Goal: Task Accomplishment & Management: Complete application form

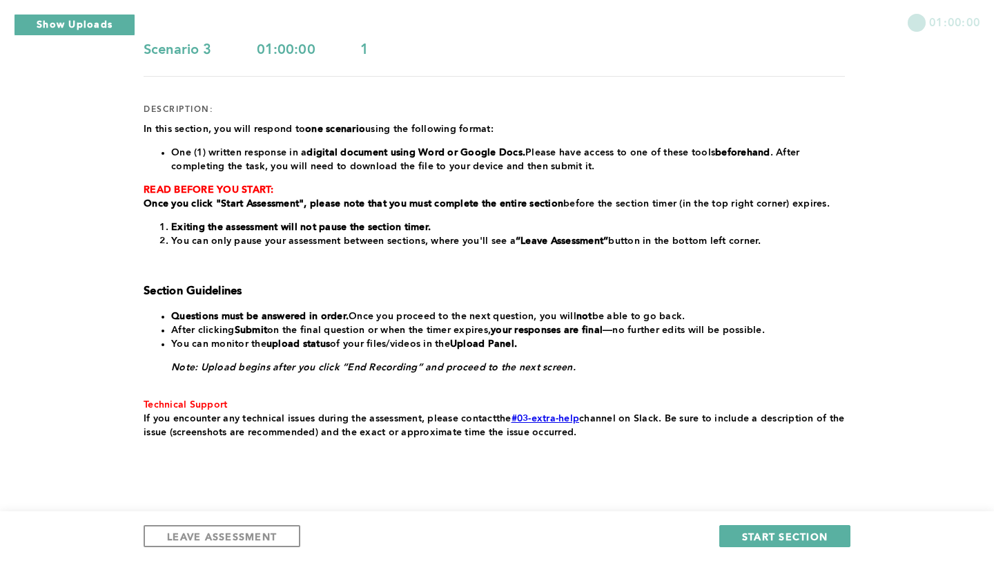
scroll to position [158, 0]
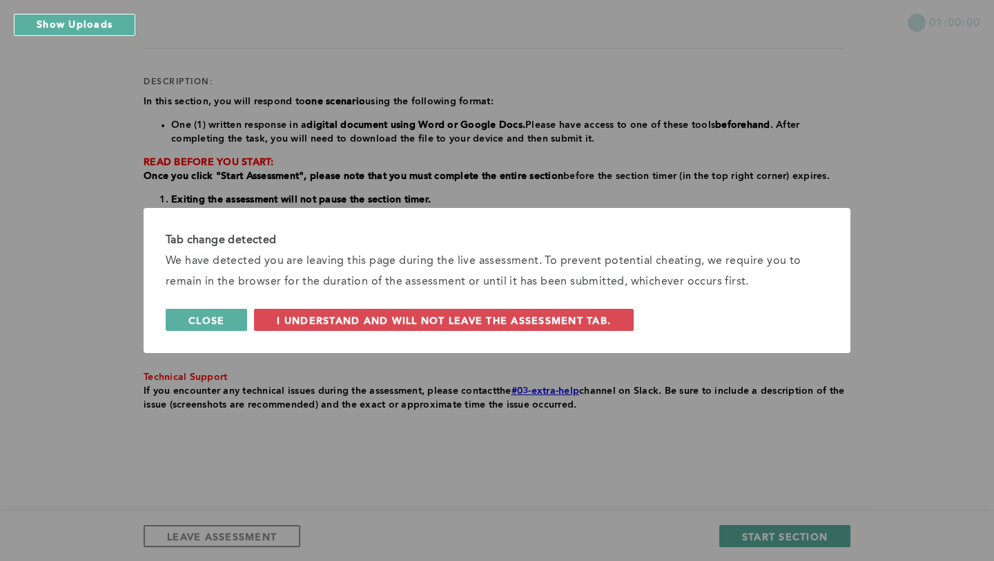
click at [210, 318] on span "Close" at bounding box center [206, 319] width 36 height 13
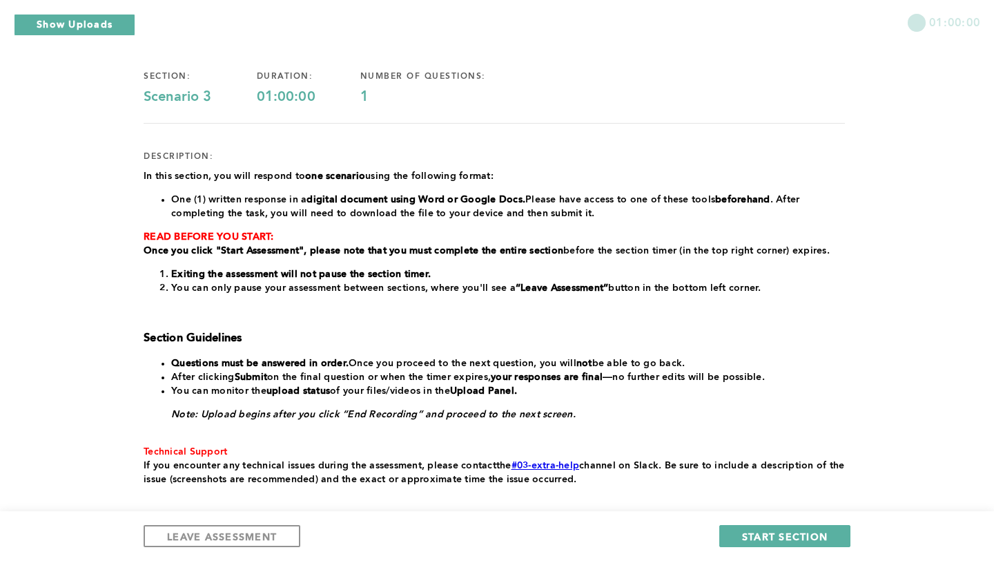
scroll to position [85, 0]
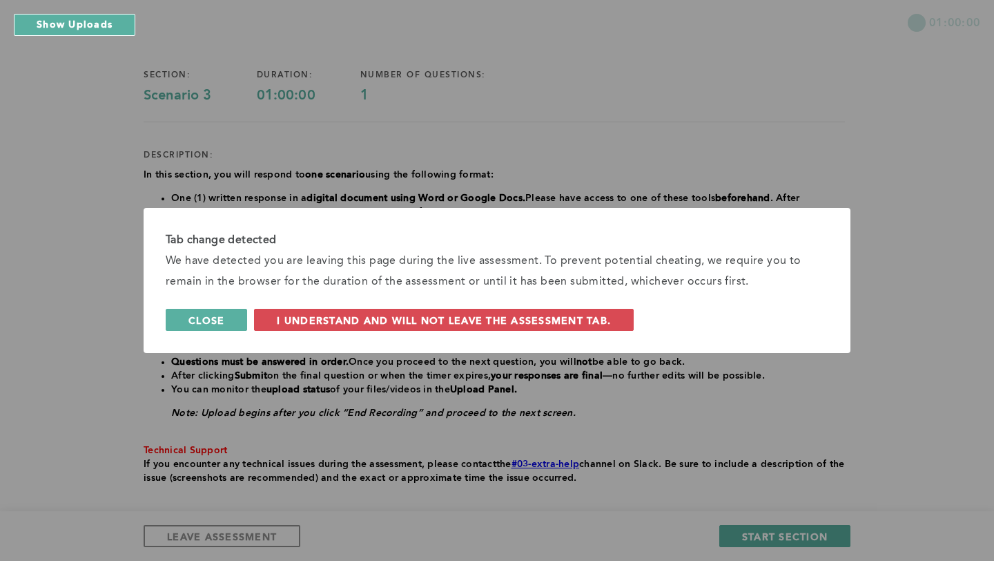
click at [224, 322] on button "Close" at bounding box center [206, 320] width 81 height 22
click at [218, 322] on span "Close" at bounding box center [206, 319] width 36 height 13
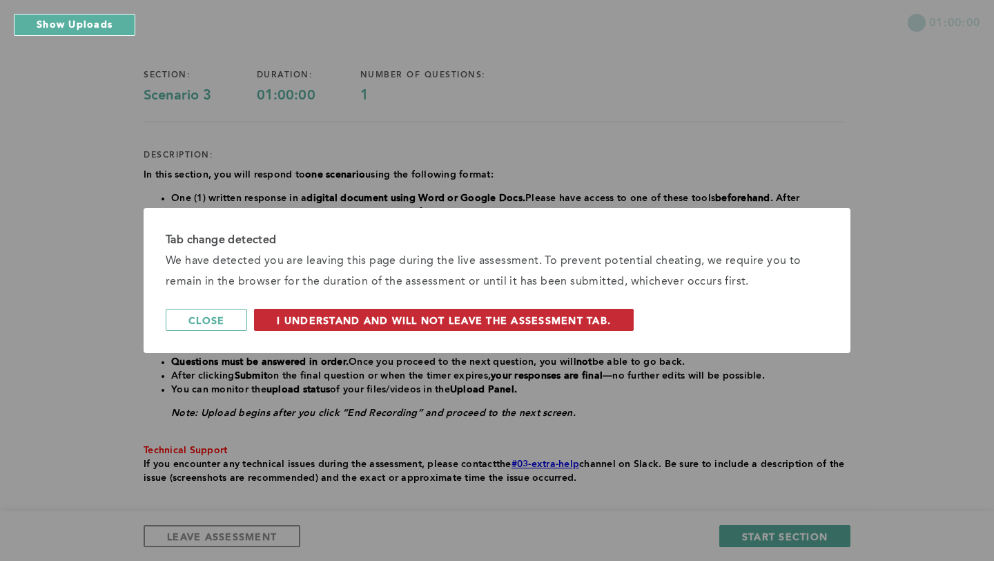
click at [436, 315] on span "I understand and will not leave the assessment tab." at bounding box center [444, 319] width 334 height 13
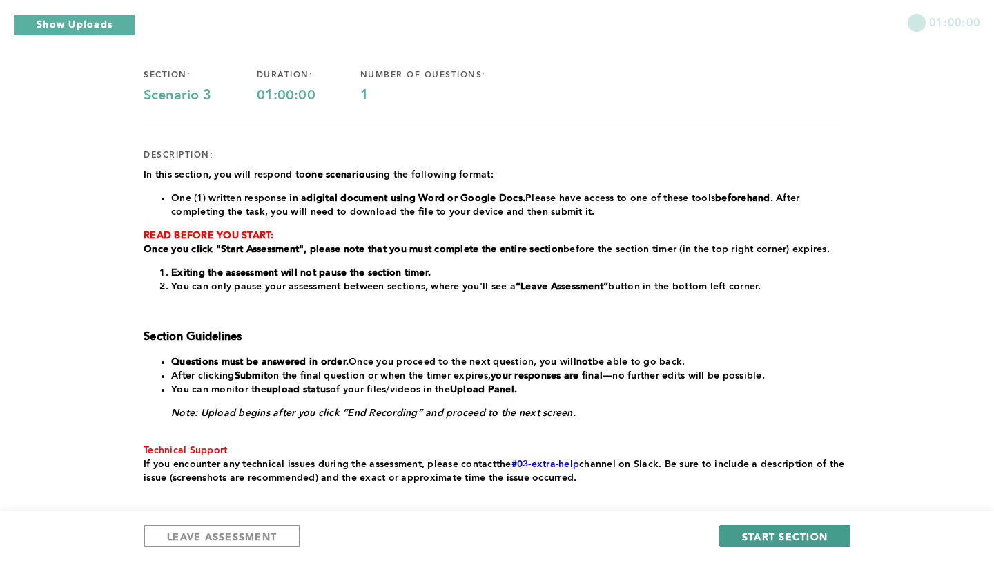
click at [556, 501] on span "START SECTION" at bounding box center [785, 536] width 86 height 13
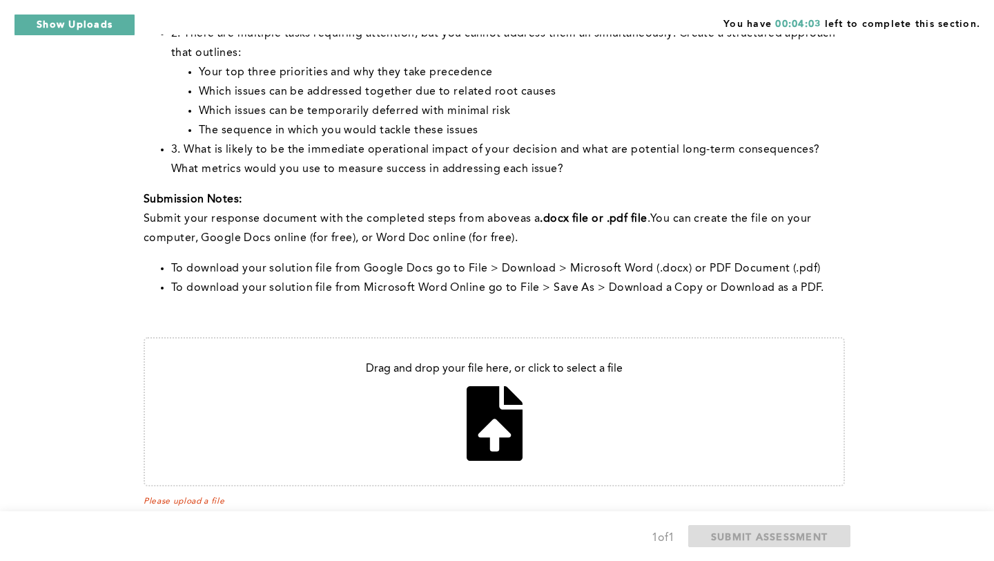
scroll to position [397, 0]
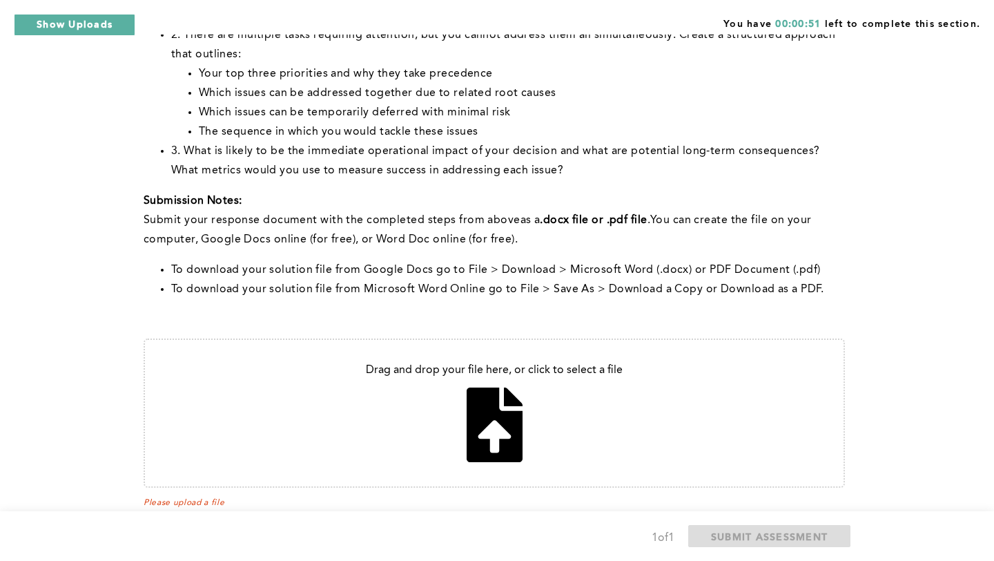
type input "C:\fakepath\Assessment Scenario 3.pdf"
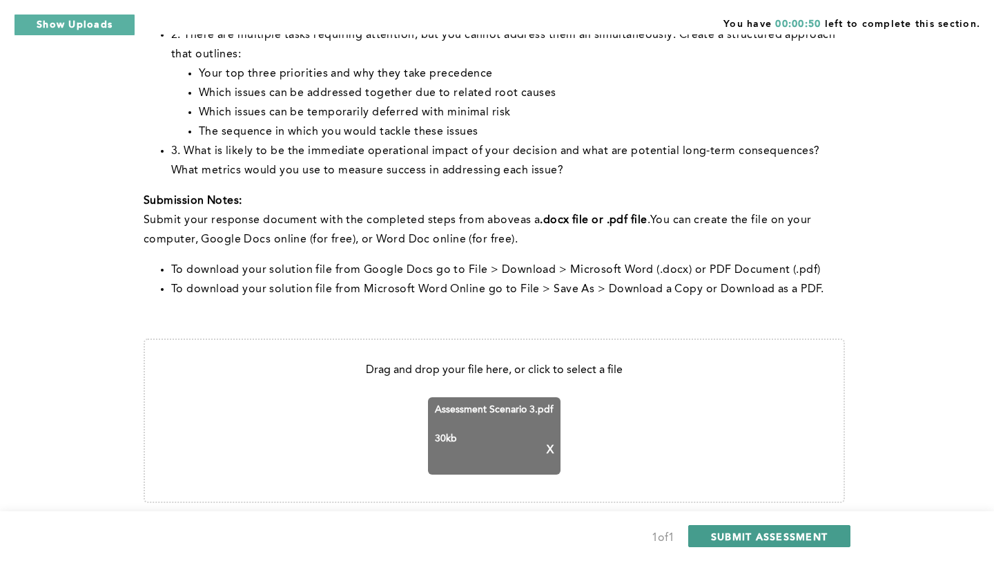
click at [556, 501] on span "SUBMIT ASSESSMENT" at bounding box center [769, 536] width 117 height 13
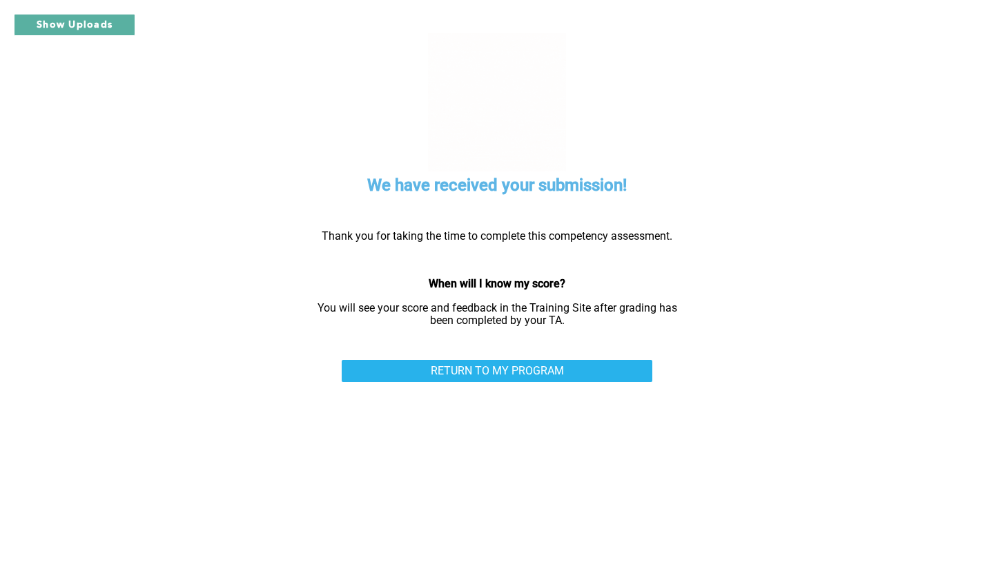
click at [556, 204] on div "We have received your submission! Thank you for taking the time to complete thi…" at bounding box center [496, 280] width 759 height 561
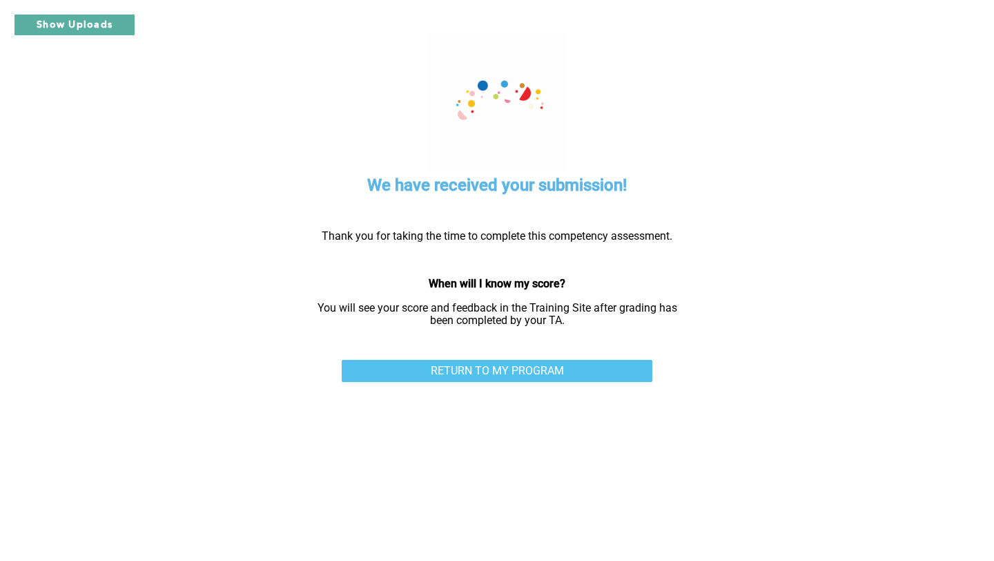
click at [464, 367] on link "RETURN TO MY PROGRAM" at bounding box center [497, 371] width 311 height 22
